Goal: Information Seeking & Learning: Learn about a topic

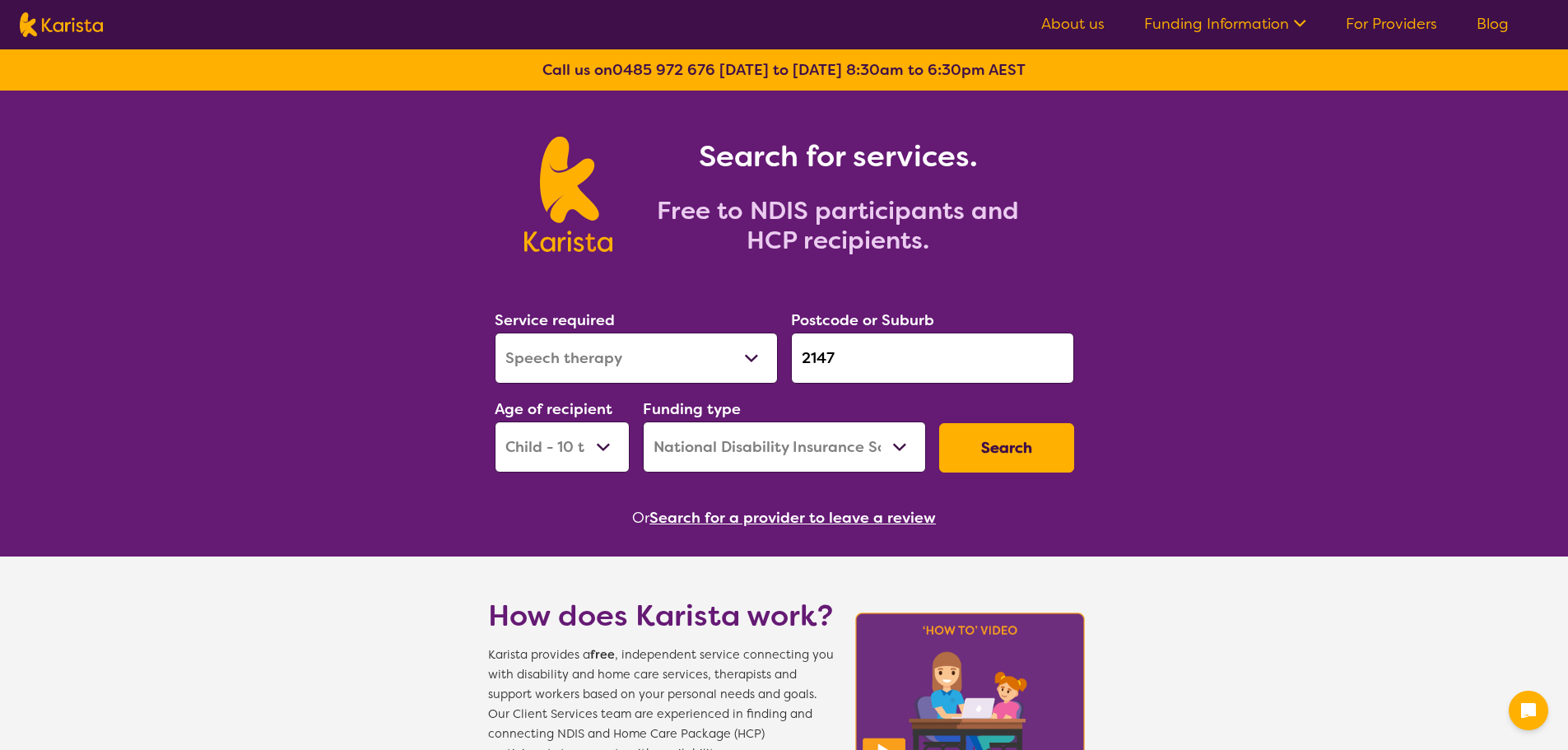
select select "Speech therapy"
select select "CH"
select select "NDIS"
click at [1004, 436] on button "Search" at bounding box center [1006, 448] width 135 height 50
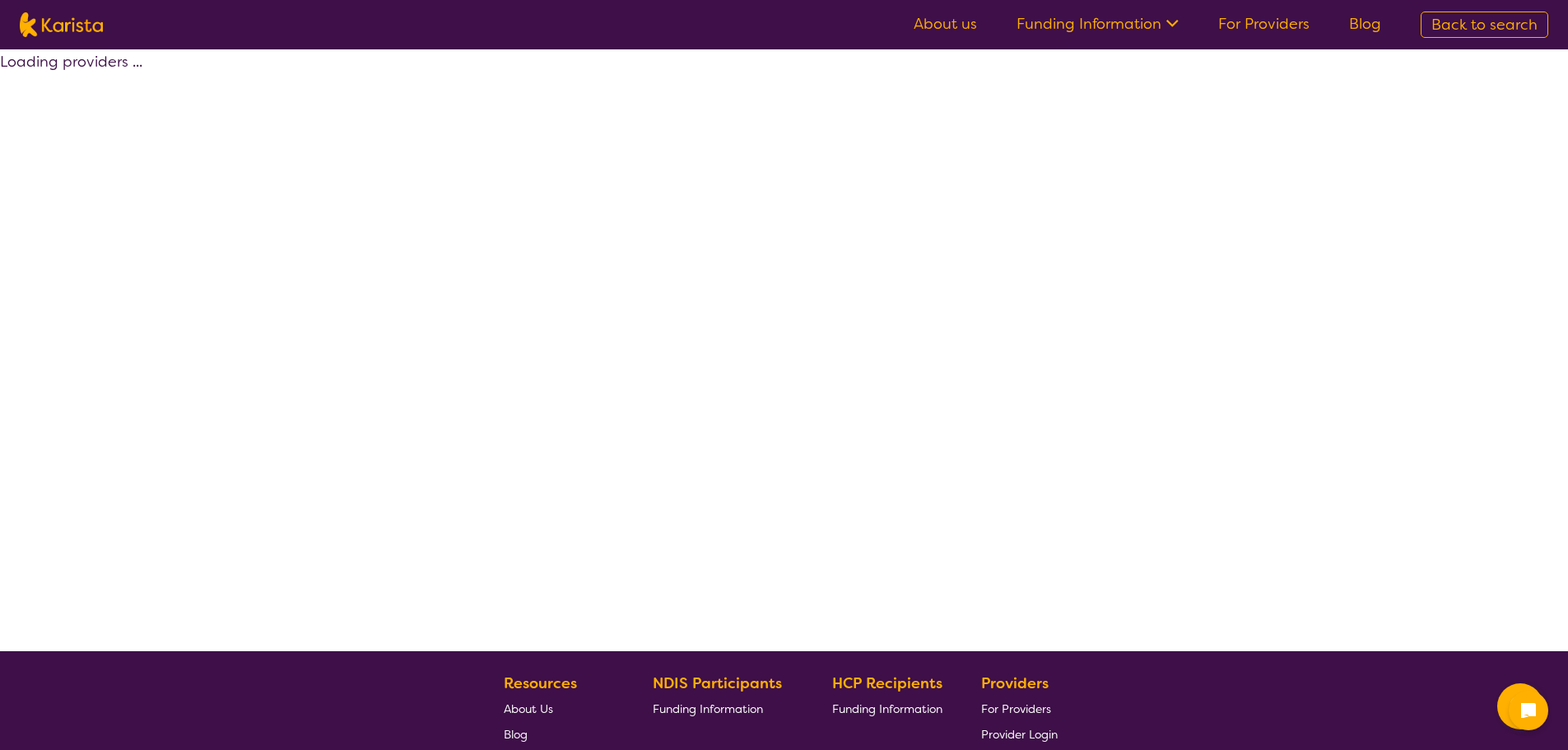
select select "by_score"
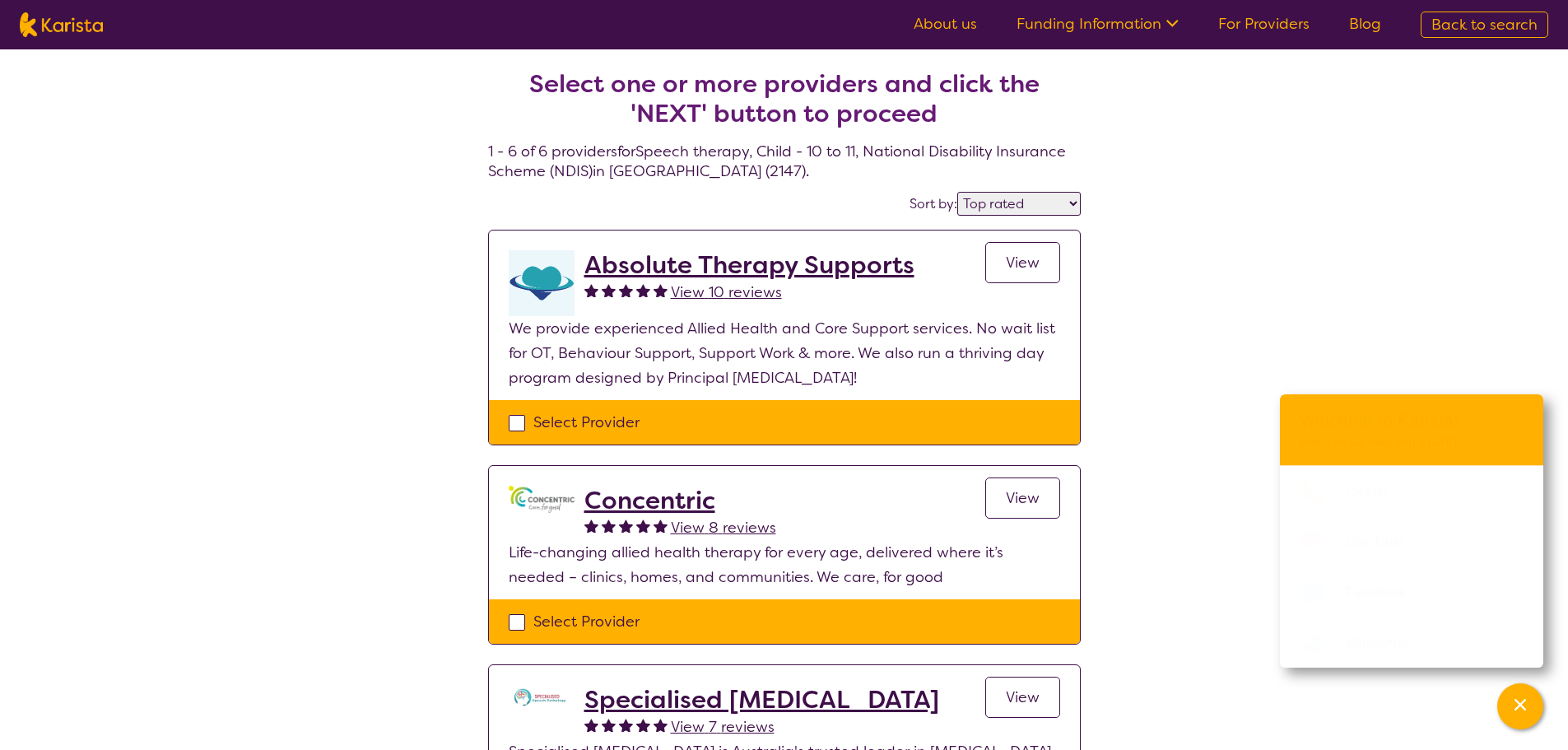
click at [608, 555] on p "Life-changing allied health therapy for every age, delivered where it’s needed …" at bounding box center [784, 564] width 551 height 50
click at [757, 542] on p "Life-changing allied health therapy for every age, delivered where it’s needed …" at bounding box center [784, 564] width 551 height 50
click at [757, 565] on p "Life-changing allied health therapy for every age, delivered where it’s needed …" at bounding box center [784, 564] width 551 height 50
click at [1006, 492] on span "View" at bounding box center [1022, 497] width 34 height 19
